Goal: Navigation & Orientation: Go to known website

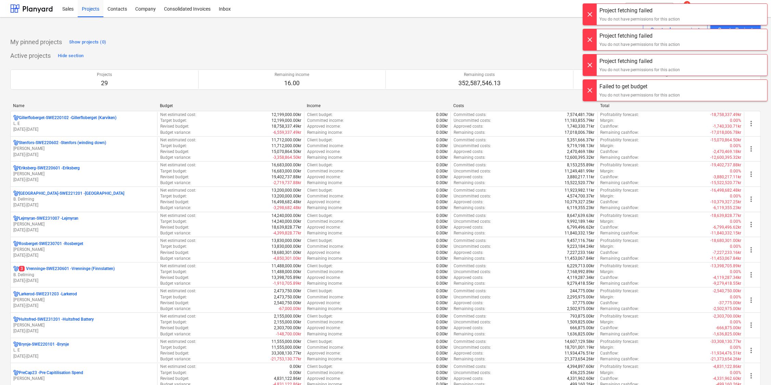
click at [591, 10] on div at bounding box center [590, 14] width 14 height 21
click at [591, 13] on div at bounding box center [590, 14] width 14 height 21
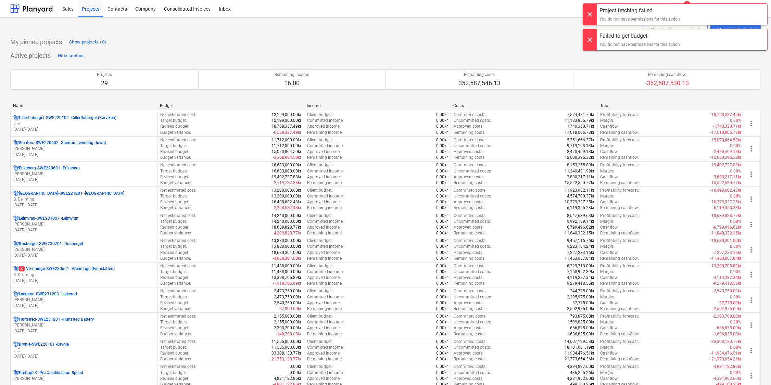
click at [591, 13] on div at bounding box center [590, 14] width 14 height 21
click at [591, 15] on div at bounding box center [590, 14] width 14 height 21
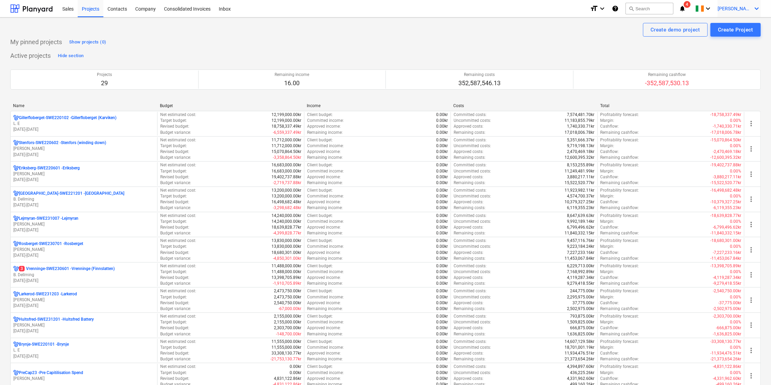
click at [752, 8] on span "[PERSON_NAME]" at bounding box center [734, 8] width 34 height 5
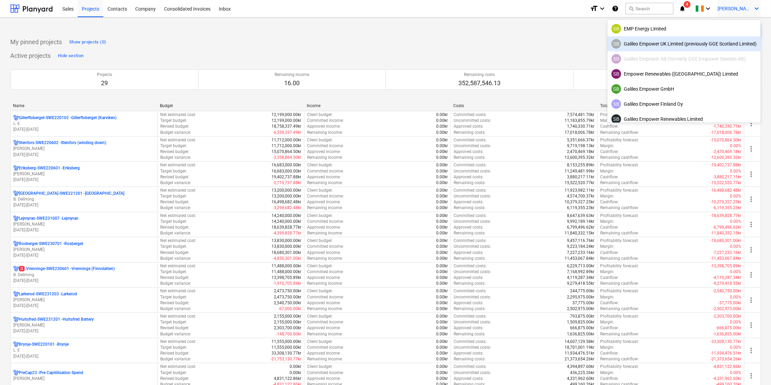
click at [638, 43] on div "SB Galileo Empower UK Limited (previously GGE Scotland Limited)" at bounding box center [683, 44] width 145 height 10
